Goal: Transaction & Acquisition: Obtain resource

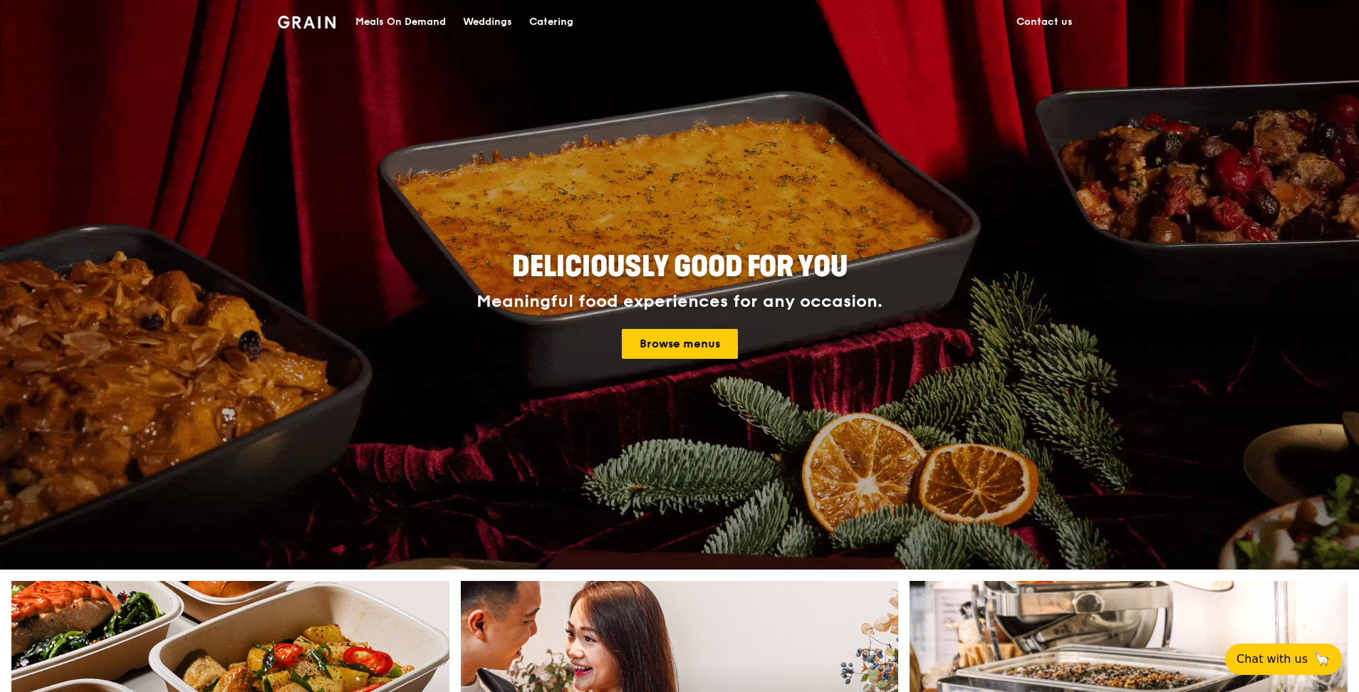
click at [546, 145] on div "Deliciously good for you Meaningful food experiences for any occasion. Browse m…" at bounding box center [680, 306] width 798 height 527
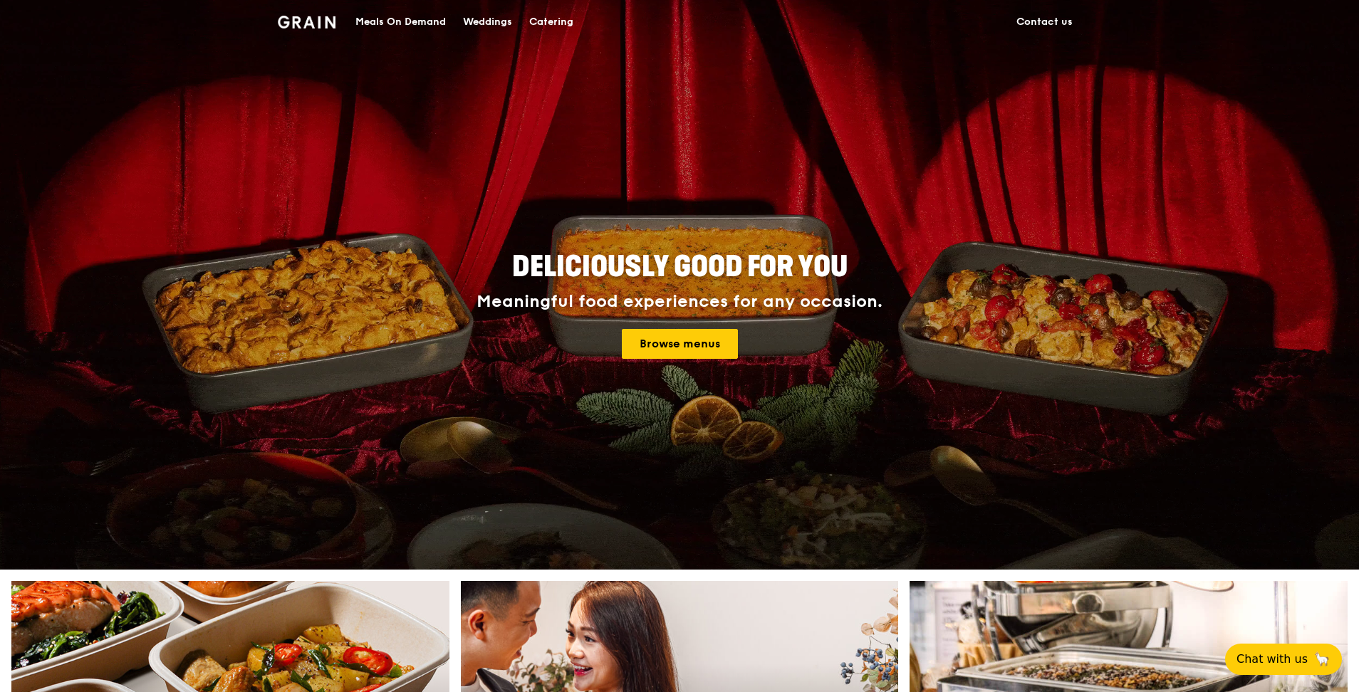
click at [315, 26] on img at bounding box center [307, 22] width 58 height 13
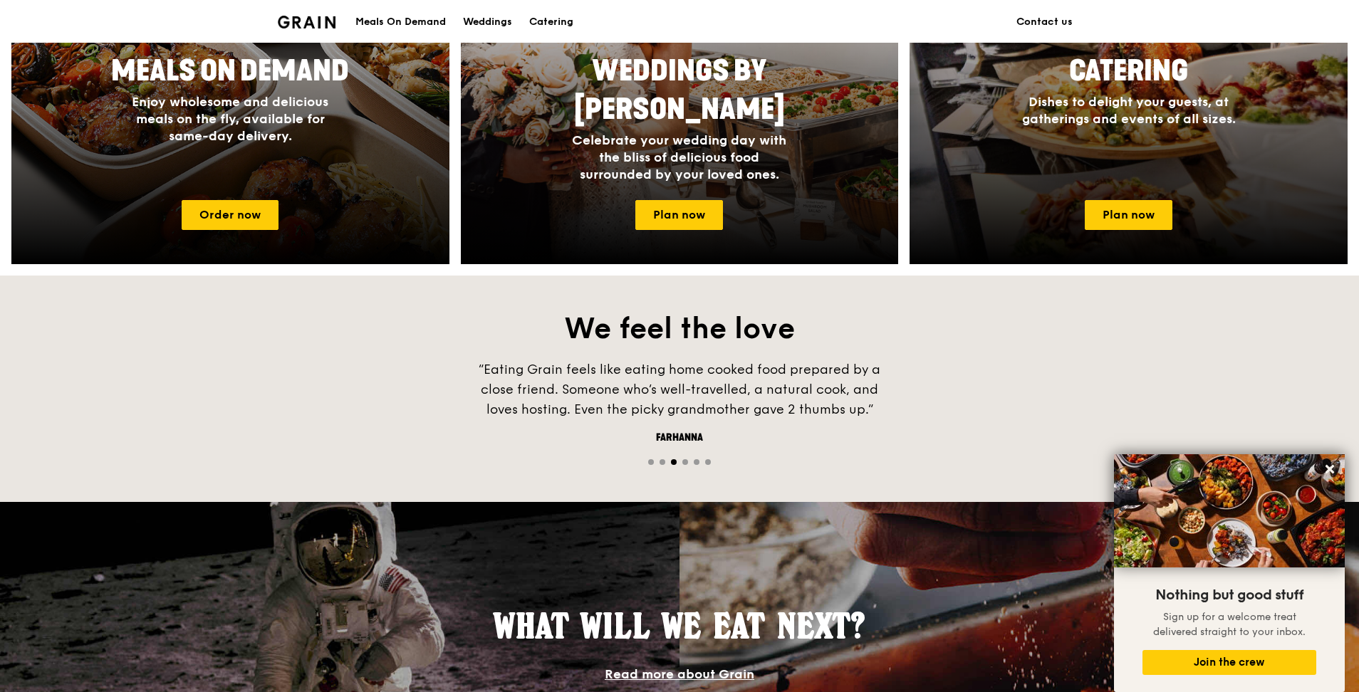
scroll to position [724, 0]
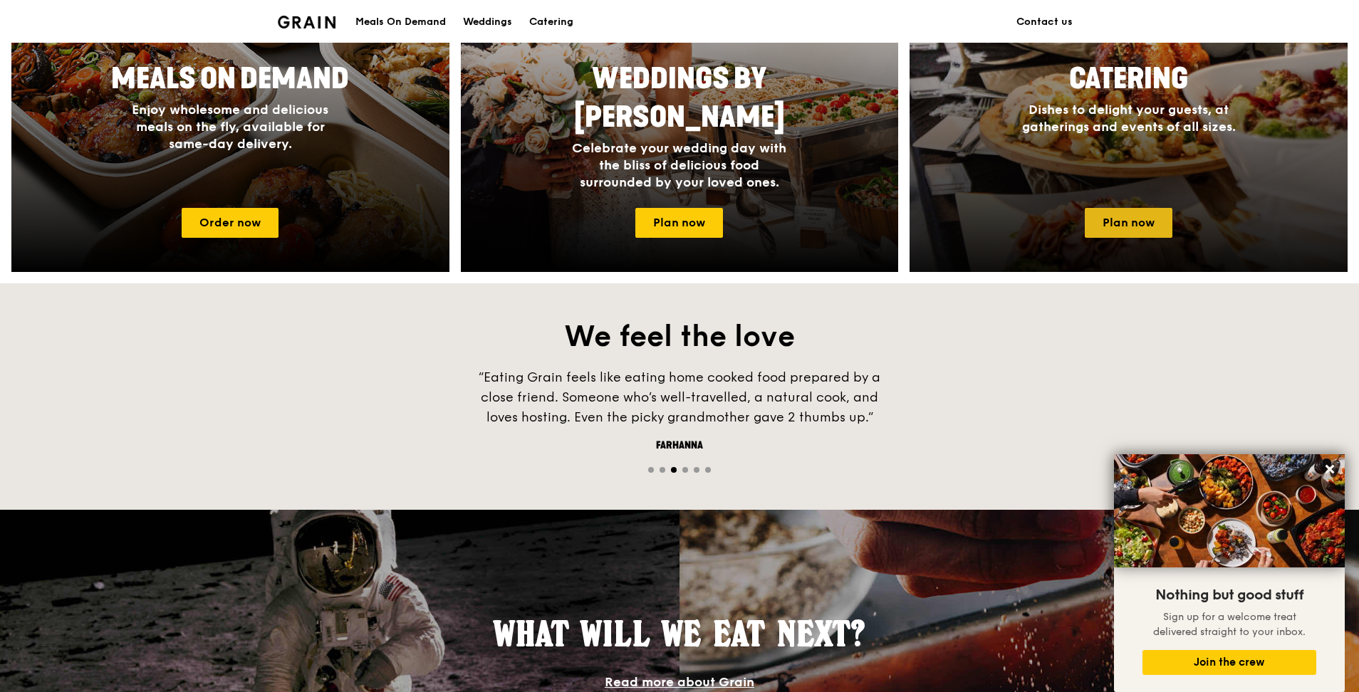
click at [1121, 226] on link "Plan now" at bounding box center [1129, 223] width 88 height 30
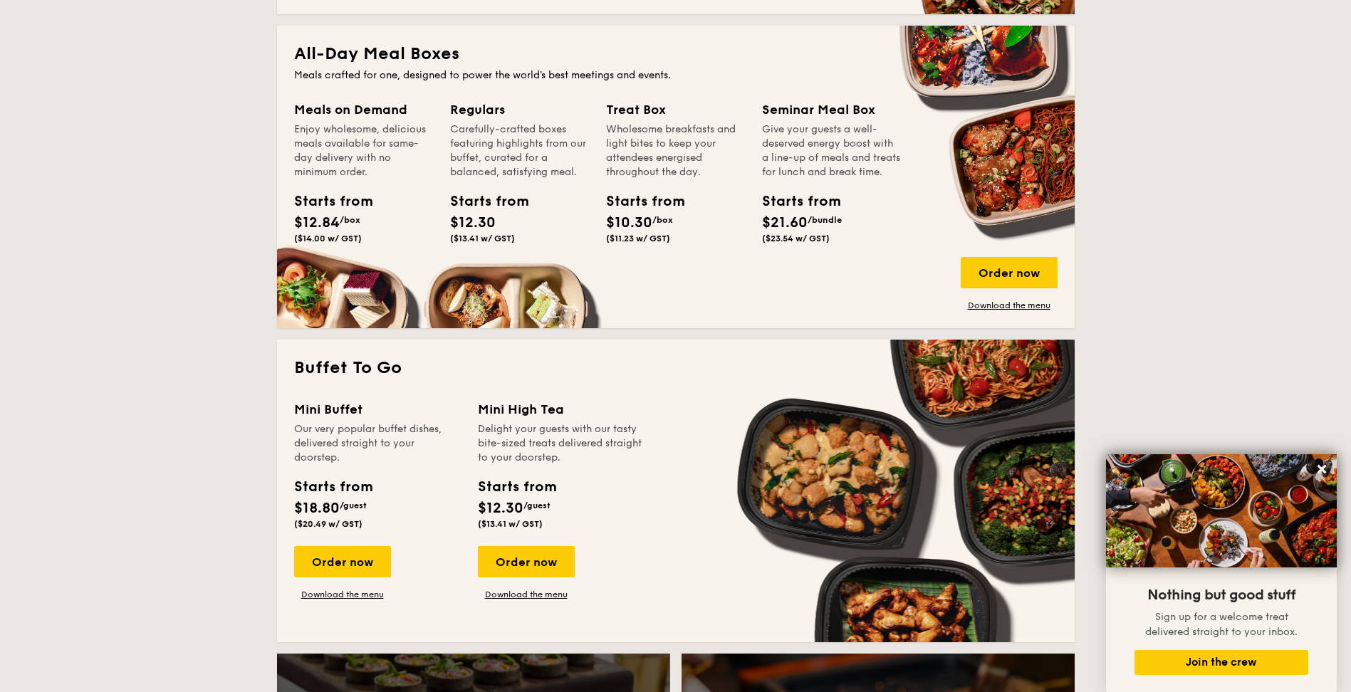
scroll to position [1076, 0]
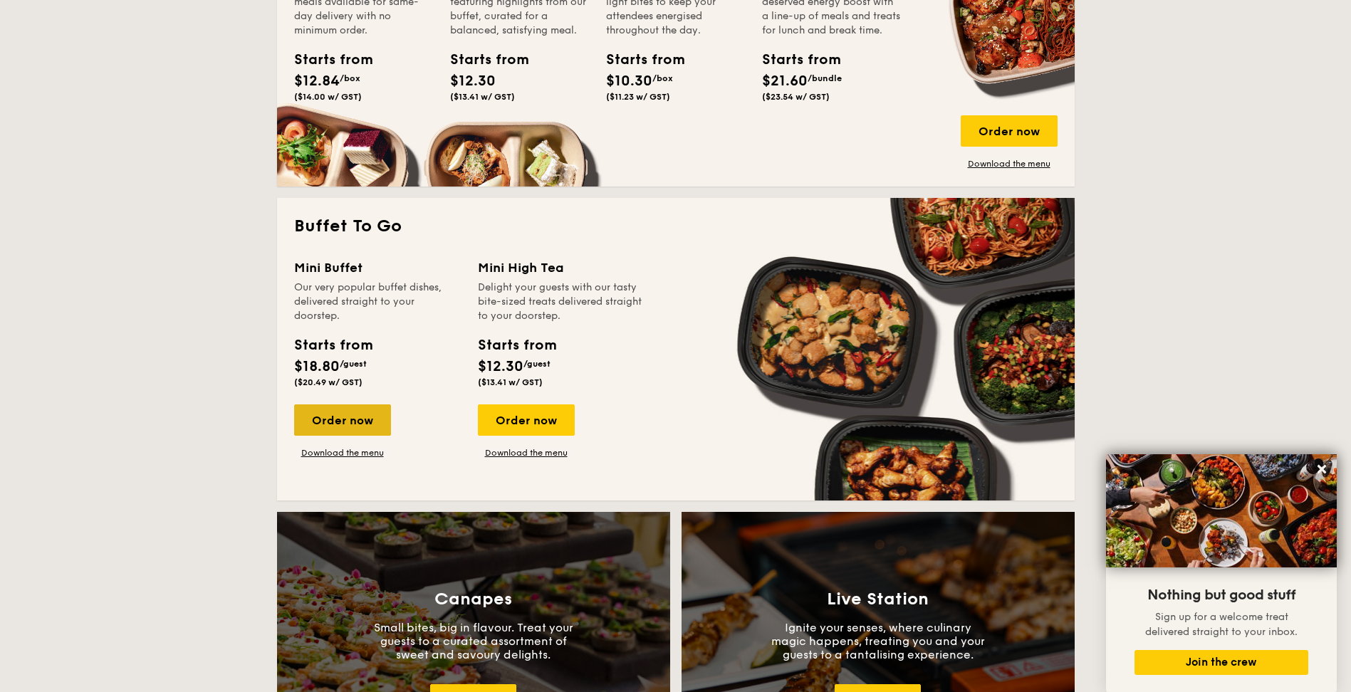
click at [345, 424] on div "Order now" at bounding box center [342, 420] width 97 height 31
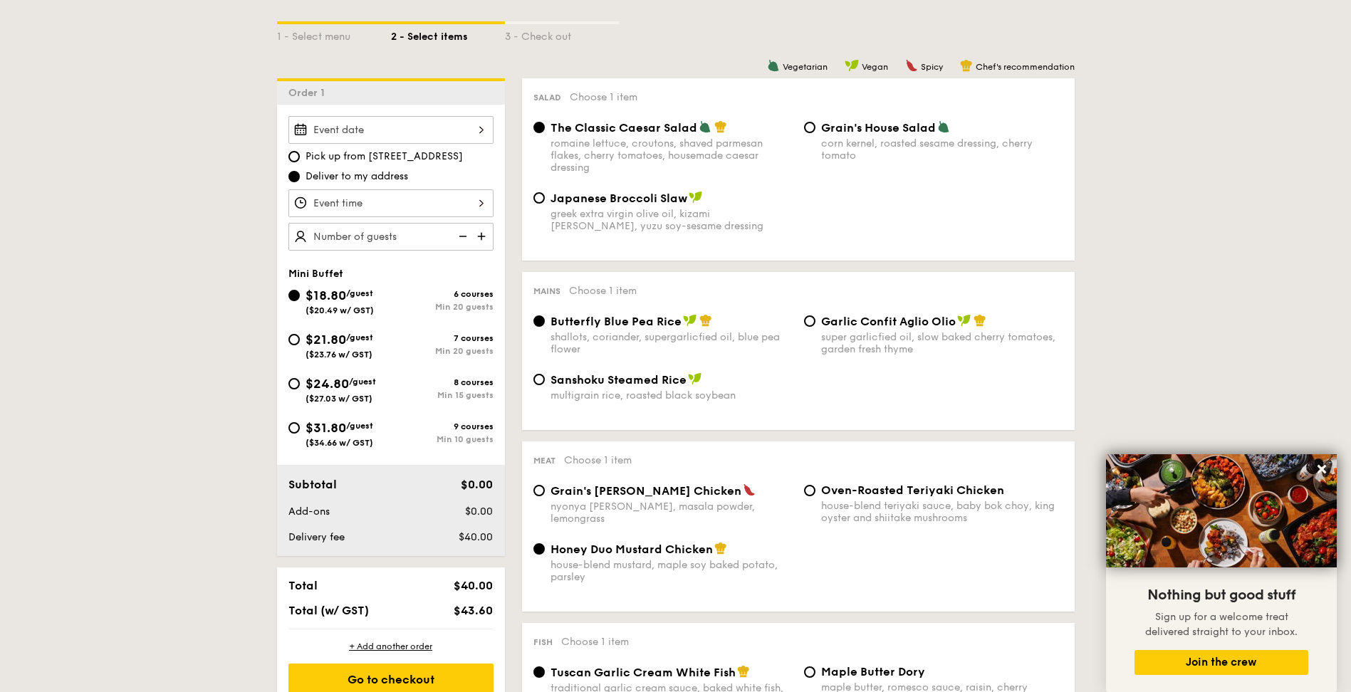
scroll to position [339, 0]
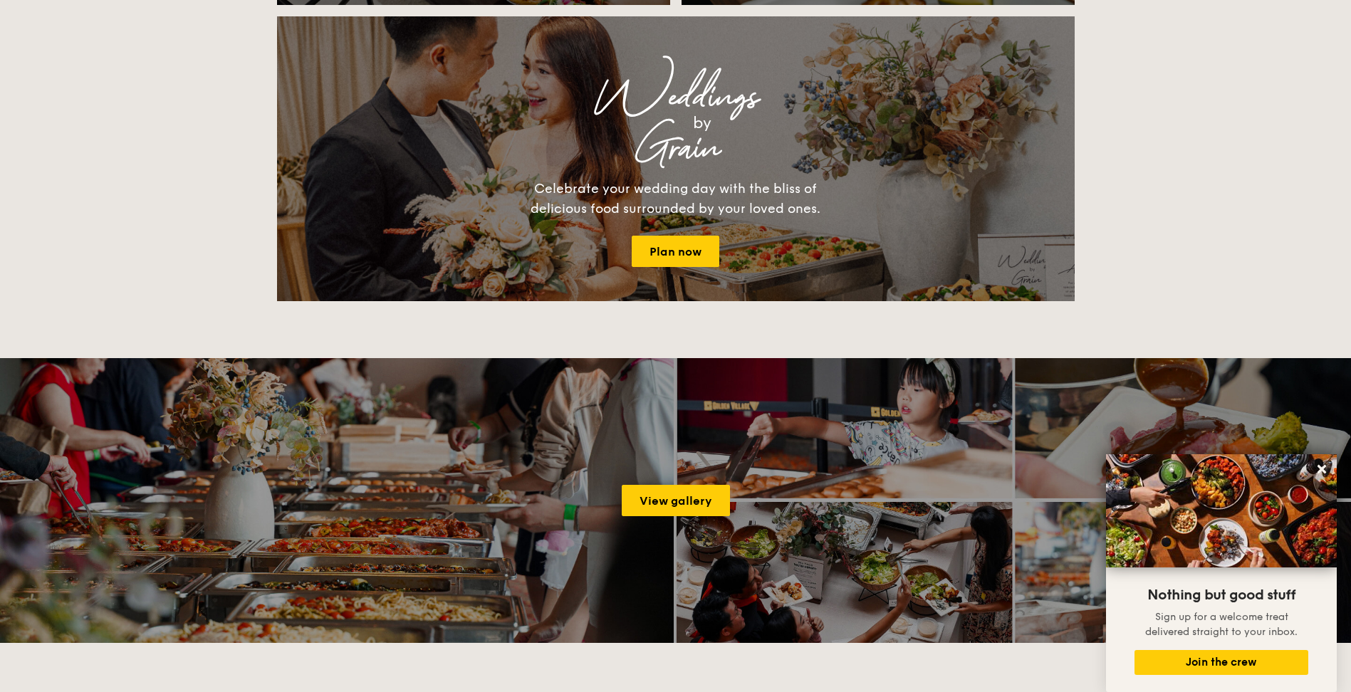
scroll to position [918, 0]
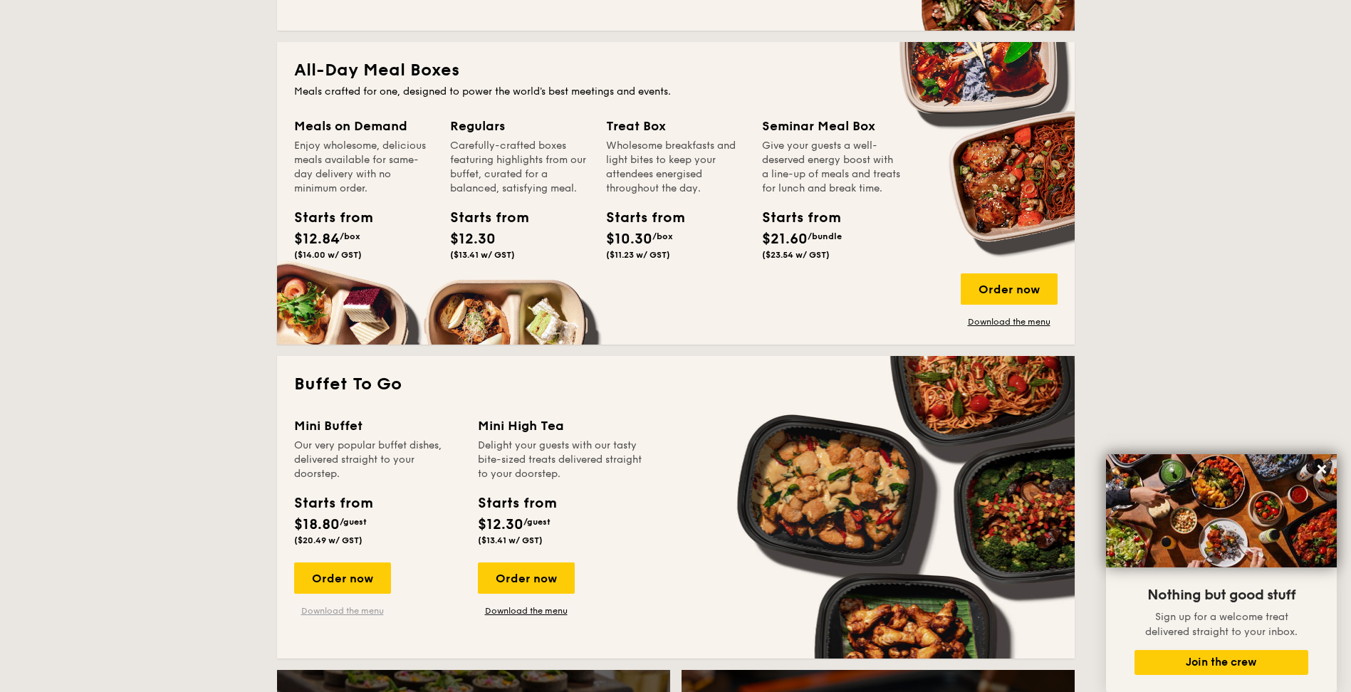
click at [354, 612] on link "Download the menu" at bounding box center [342, 610] width 97 height 11
